Goal: Task Accomplishment & Management: Manage account settings

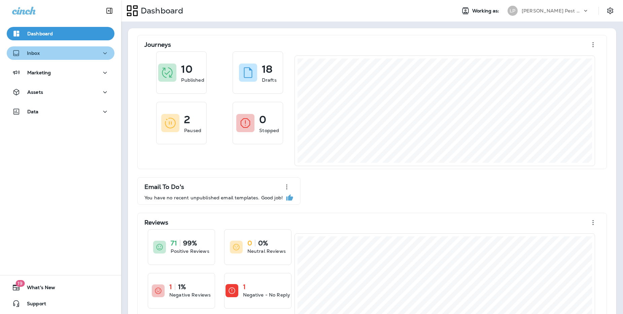
click at [46, 55] on div "Inbox" at bounding box center [60, 53] width 97 height 8
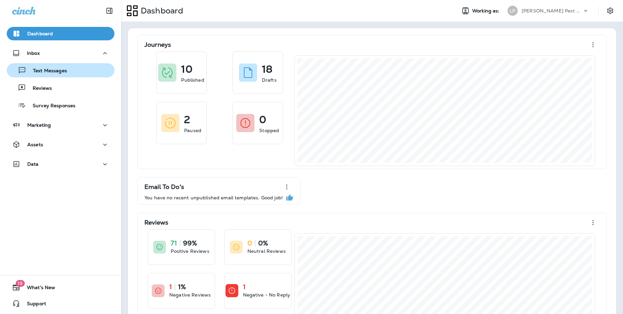
click at [48, 68] on p "Text Messages" at bounding box center [46, 71] width 41 height 6
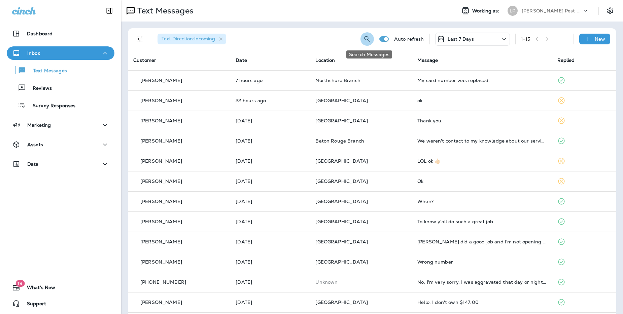
click at [369, 36] on icon "Search Messages" at bounding box center [367, 39] width 8 height 8
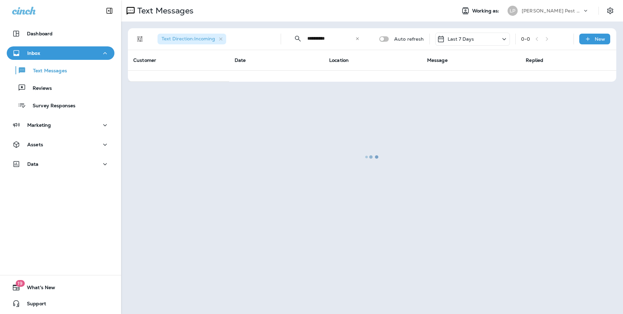
type input "**********"
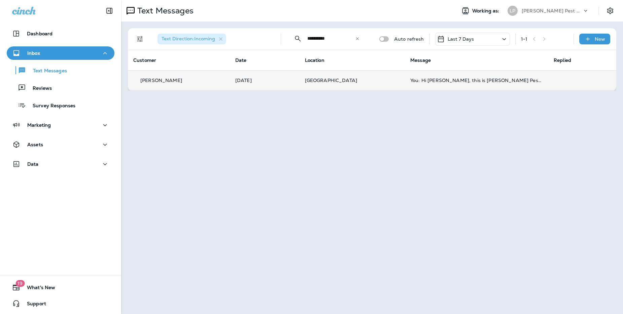
click at [285, 77] on td "[DATE]" at bounding box center [265, 80] width 70 height 20
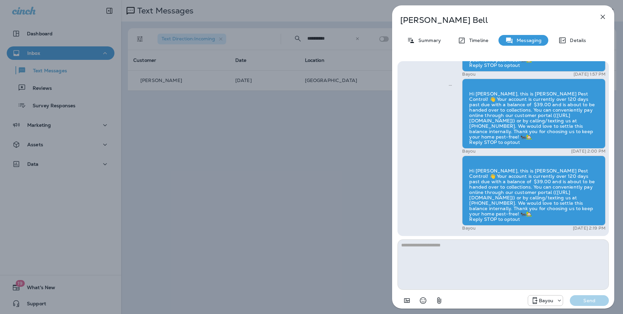
scroll to position [0, 0]
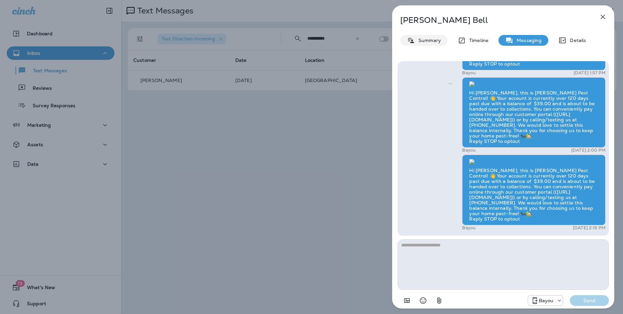
click at [433, 39] on p "Summary" at bounding box center [428, 40] width 26 height 5
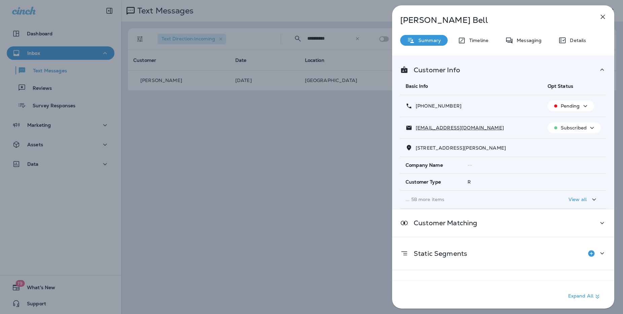
scroll to position [18, 0]
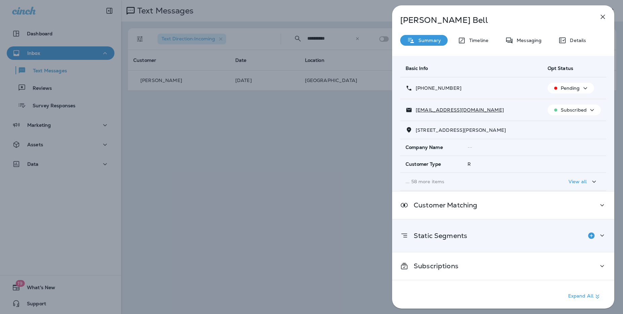
click at [600, 236] on icon at bounding box center [602, 236] width 8 height 8
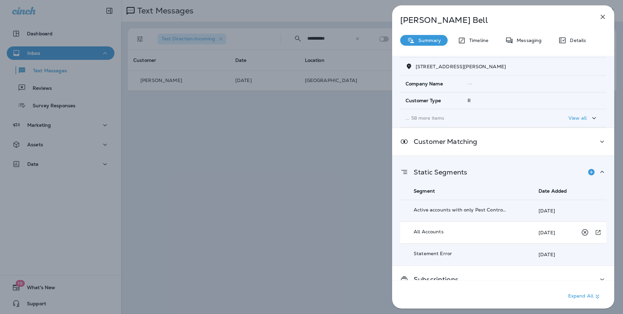
scroll to position [95, 0]
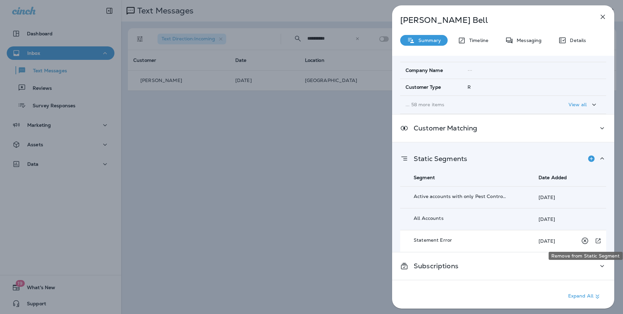
click at [585, 241] on icon "Remove from Static Segment" at bounding box center [585, 241] width 6 height 6
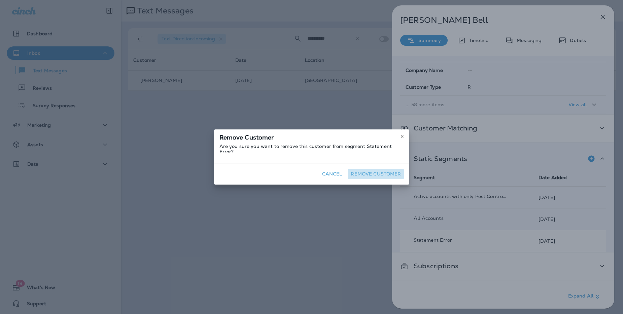
click at [383, 170] on button "Remove Customer" at bounding box center [376, 174] width 56 height 10
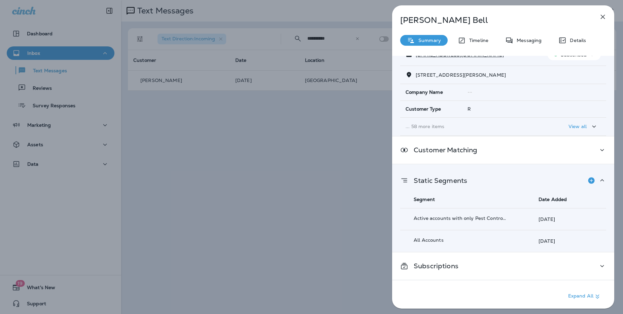
scroll to position [0, 0]
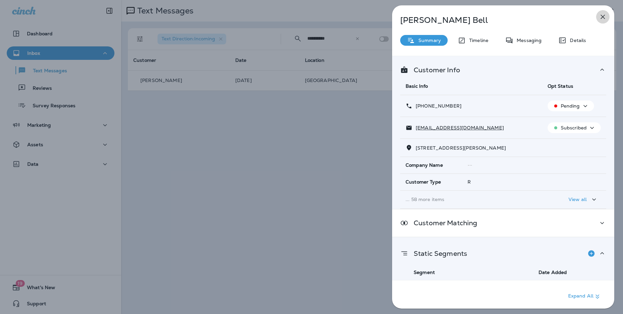
click at [604, 18] on icon "button" at bounding box center [603, 17] width 8 height 8
